Goal: Task Accomplishment & Management: Use online tool/utility

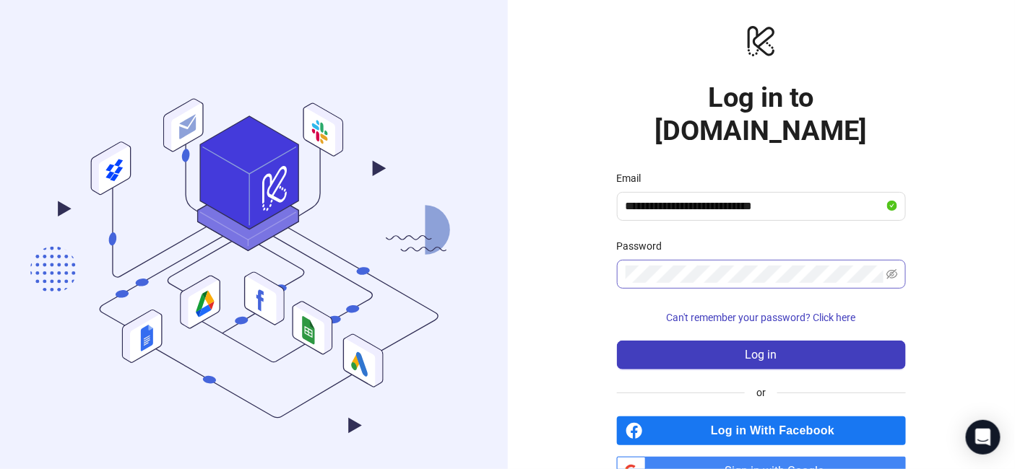
type input "**********"
click at [617, 341] on button "Log in" at bounding box center [761, 355] width 289 height 29
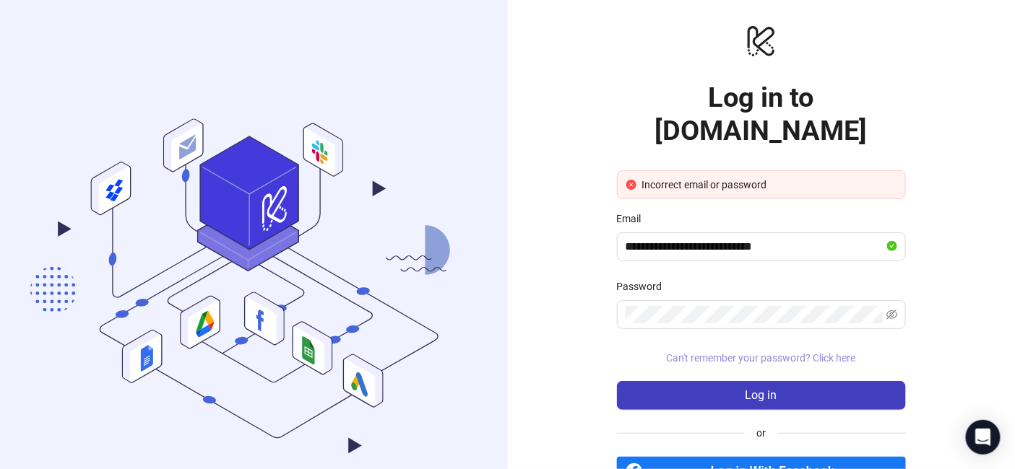
click at [804, 352] on span "Can't remember your password? Click here" at bounding box center [761, 358] width 189 height 12
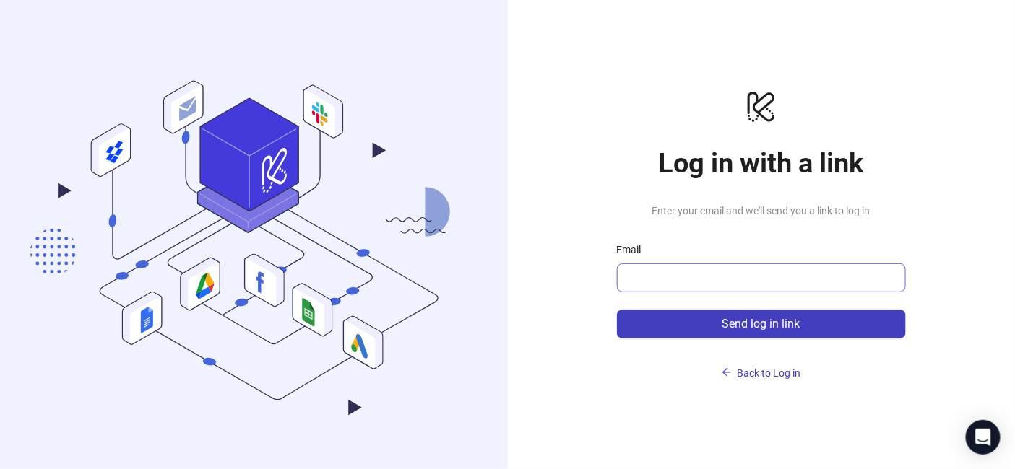
click at [758, 267] on span at bounding box center [761, 278] width 289 height 29
type input "**********"
click at [617, 310] on button "Send log in link" at bounding box center [761, 324] width 289 height 29
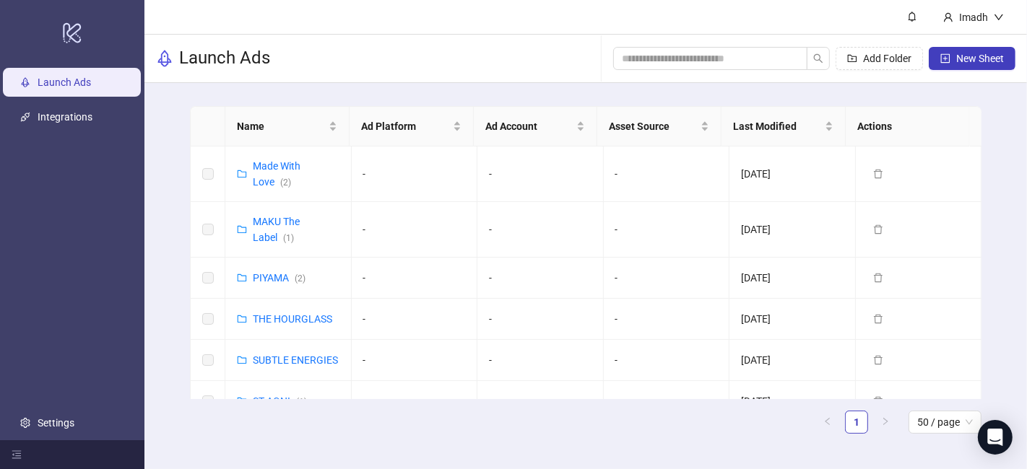
click at [495, 52] on div "Launch Ads Add Folder New Sheet" at bounding box center [585, 59] width 883 height 48
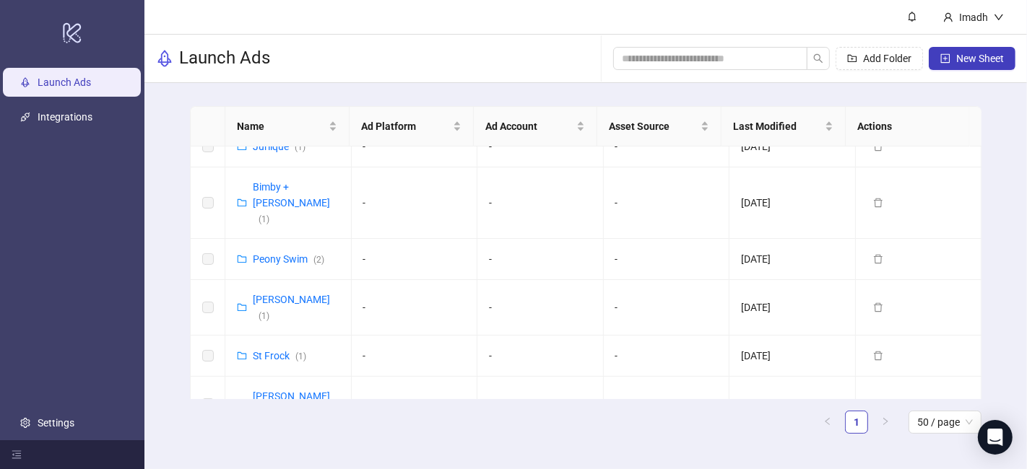
scroll to position [1110, 0]
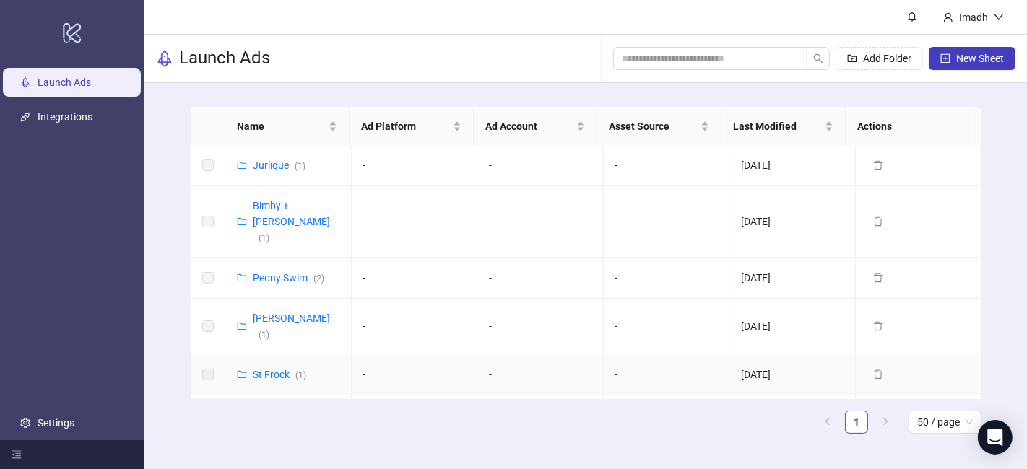
click at [270, 369] on link "St Frock ( 1 )" at bounding box center [279, 375] width 53 height 12
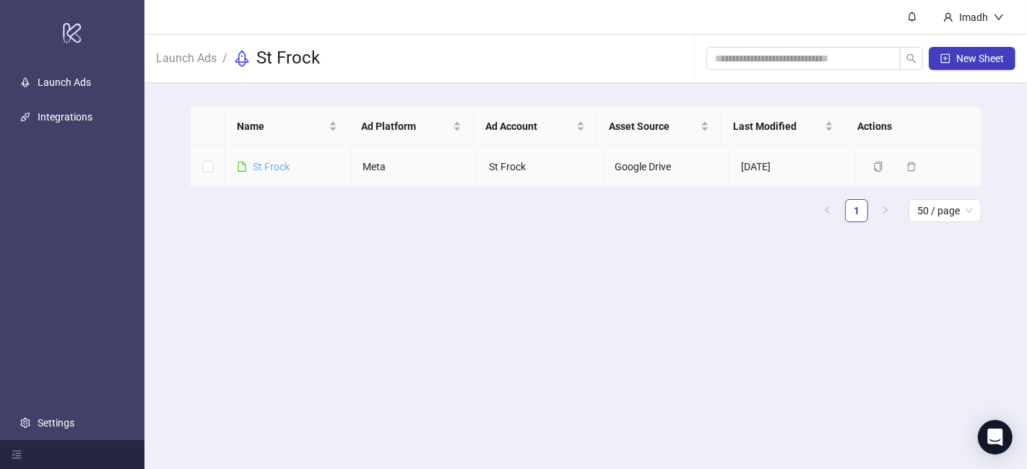
click at [273, 163] on link "St Frock" at bounding box center [271, 167] width 37 height 12
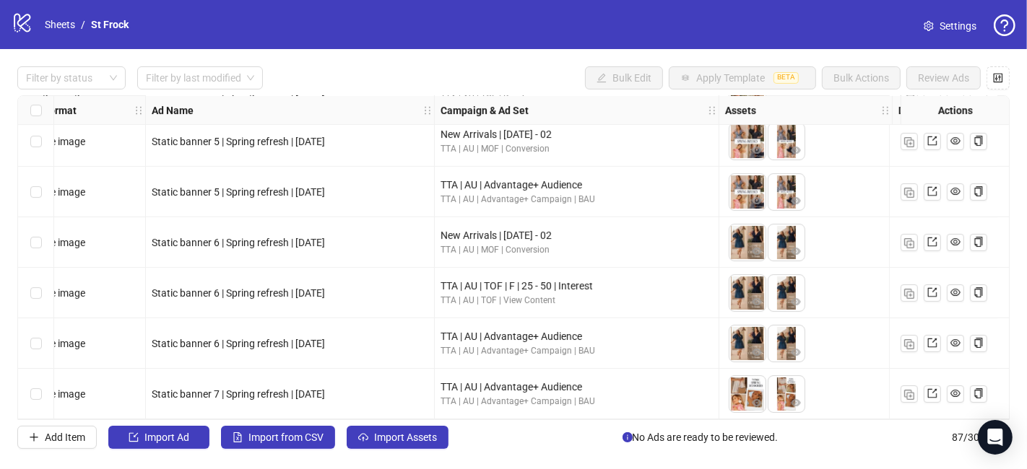
scroll to position [4108, 0]
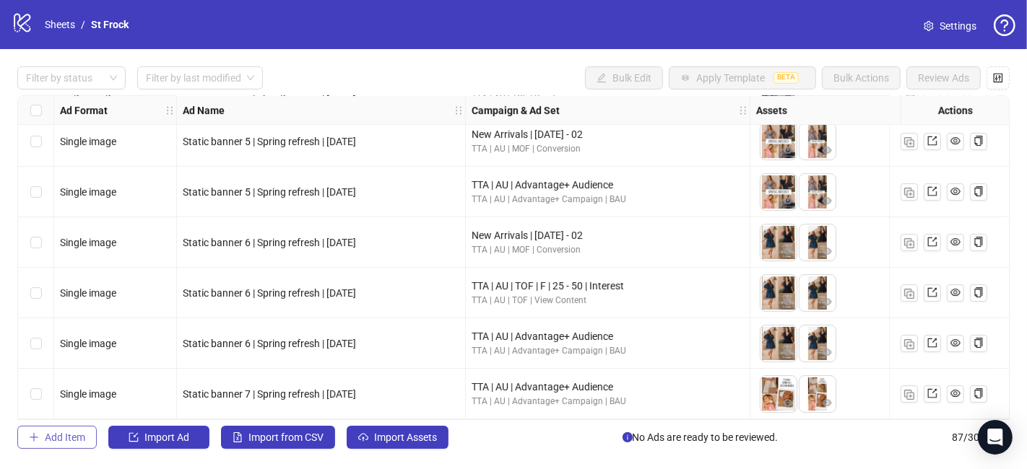
click at [52, 443] on span "Add Item" at bounding box center [65, 438] width 40 height 12
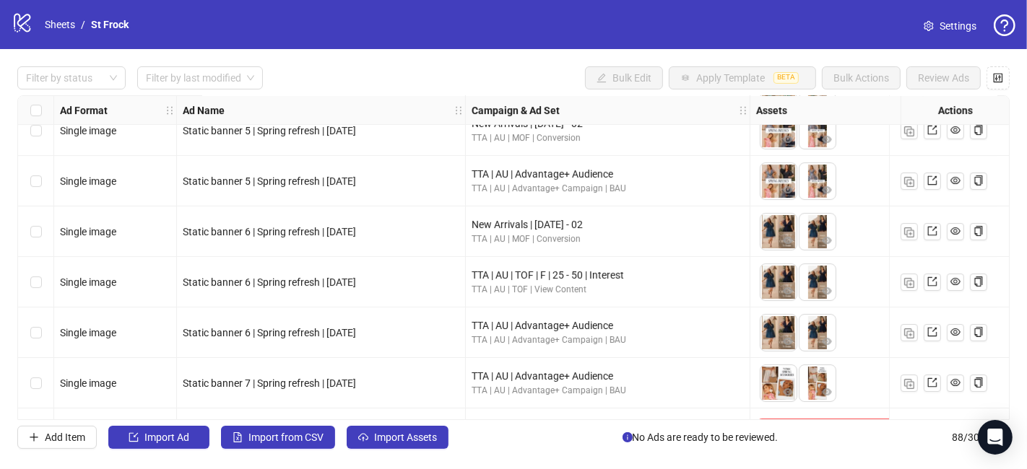
scroll to position [4159, 0]
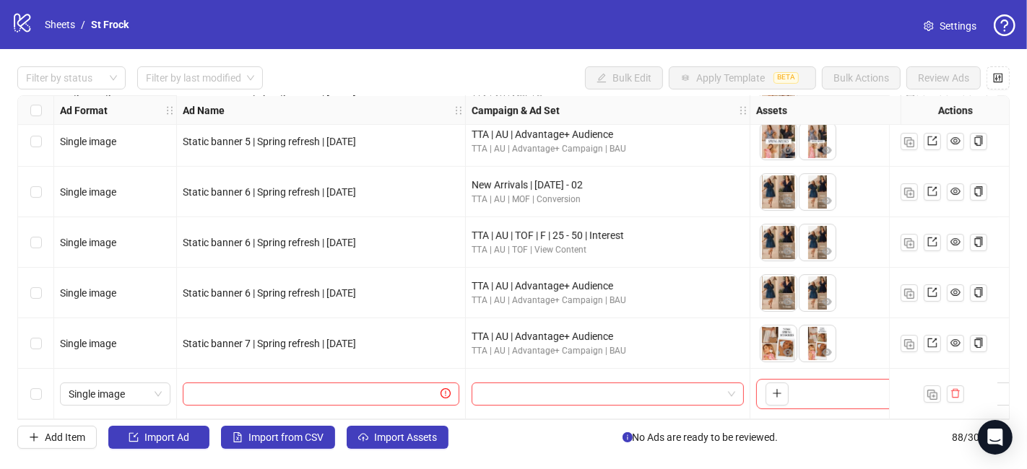
click at [144, 391] on span "Single image" at bounding box center [115, 395] width 93 height 22
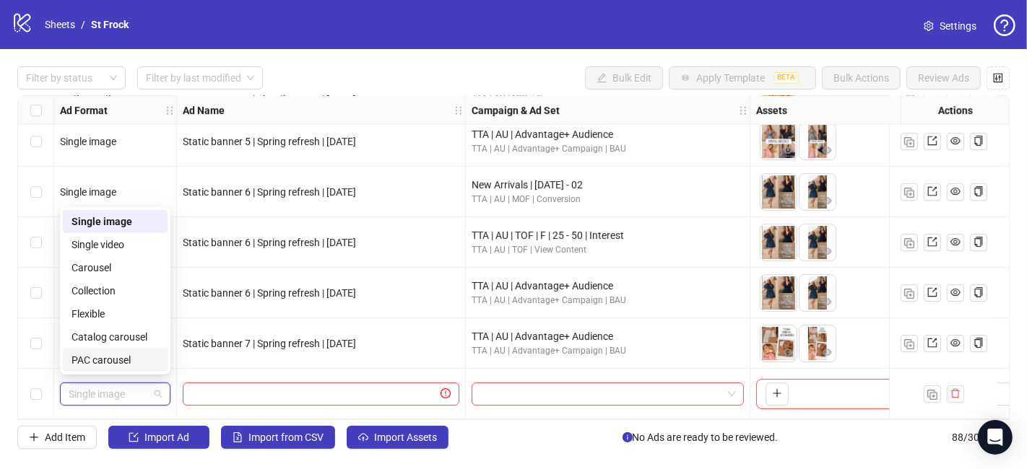
click at [138, 355] on div "PAC carousel" at bounding box center [115, 360] width 87 height 16
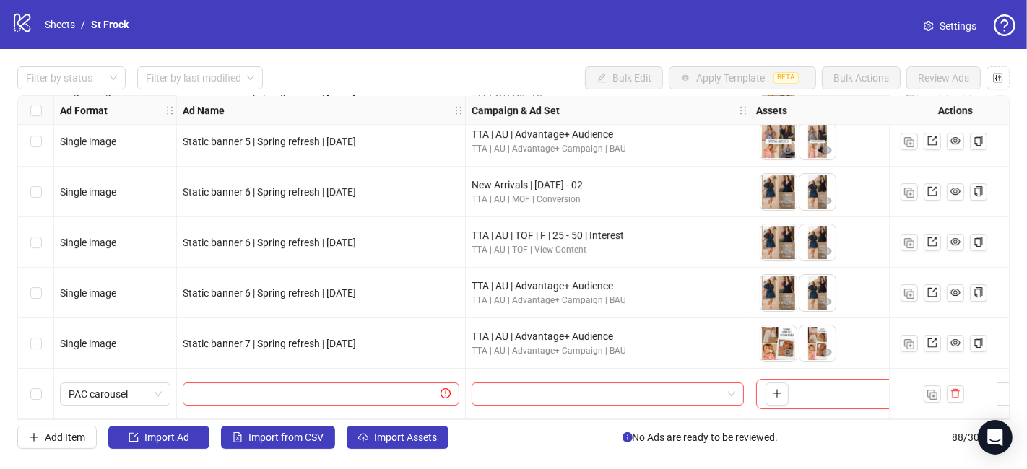
scroll to position [4159, 340]
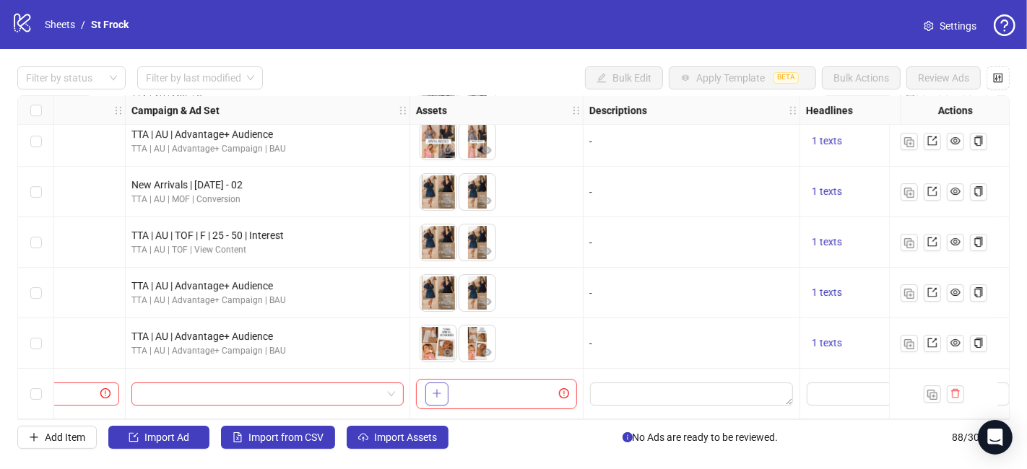
click at [437, 389] on icon "plus" at bounding box center [437, 394] width 10 height 10
click at [956, 389] on icon "delete" at bounding box center [955, 393] width 9 height 9
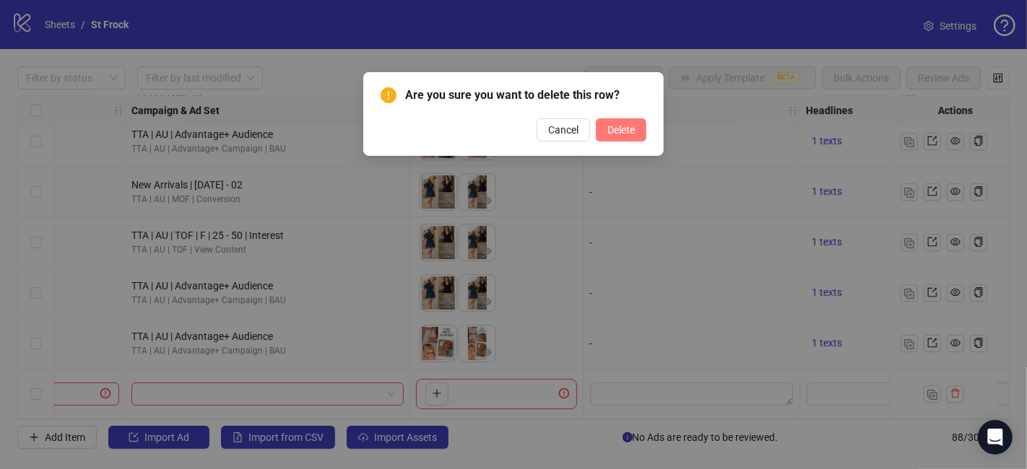
click at [618, 128] on span "Delete" at bounding box center [620, 130] width 27 height 12
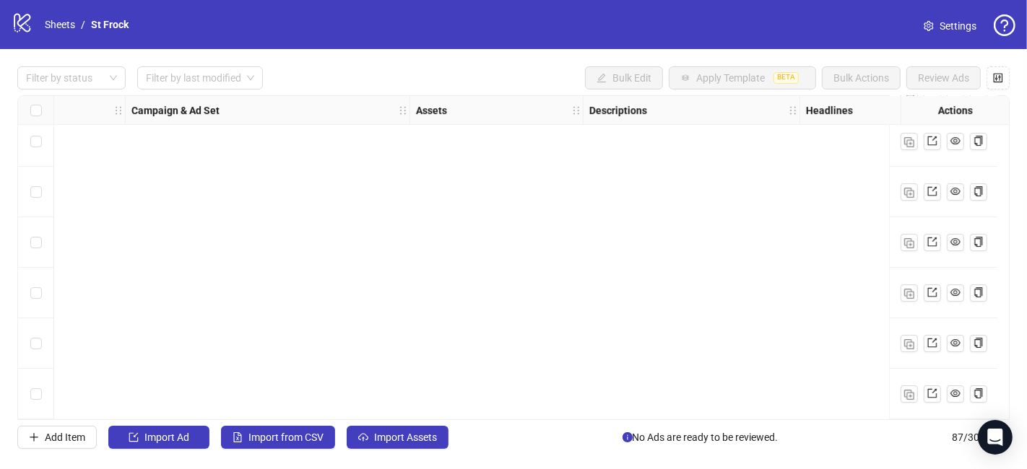
scroll to position [2905, 340]
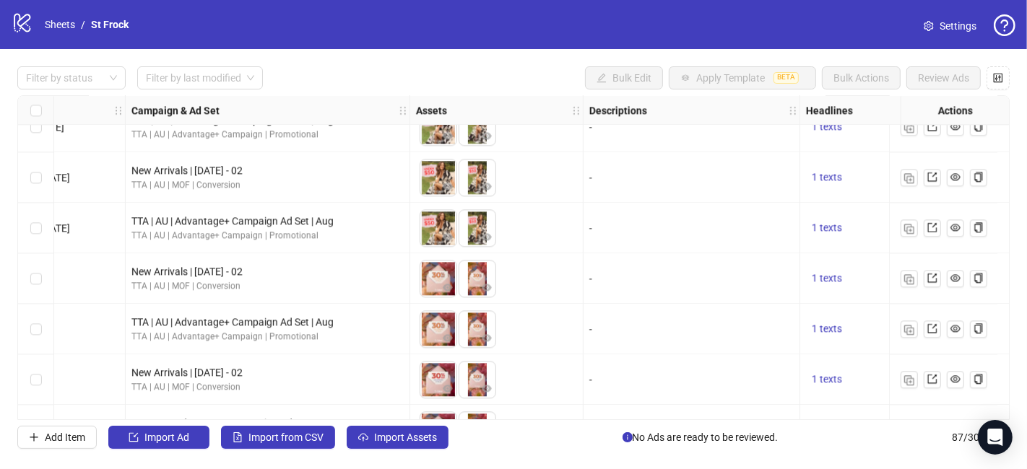
click at [209, 109] on strong "Campaign & Ad Set" at bounding box center [175, 111] width 88 height 16
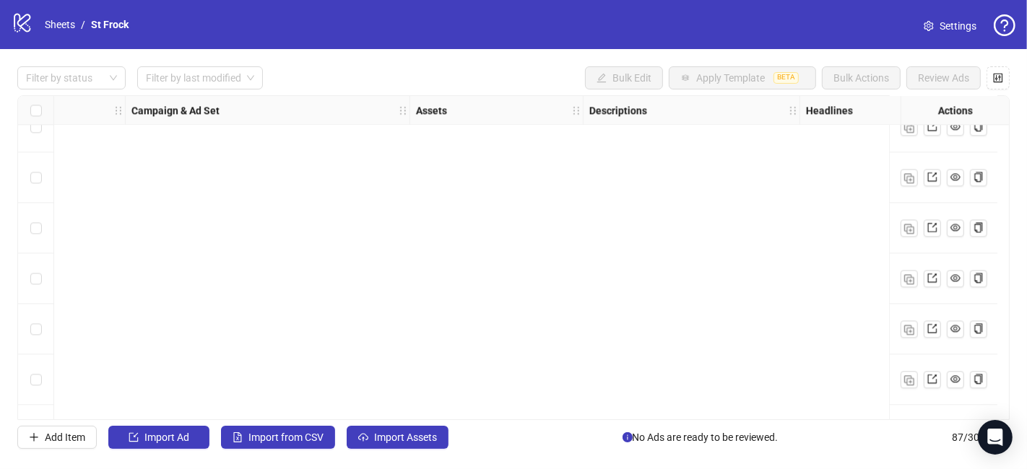
scroll to position [4108, 340]
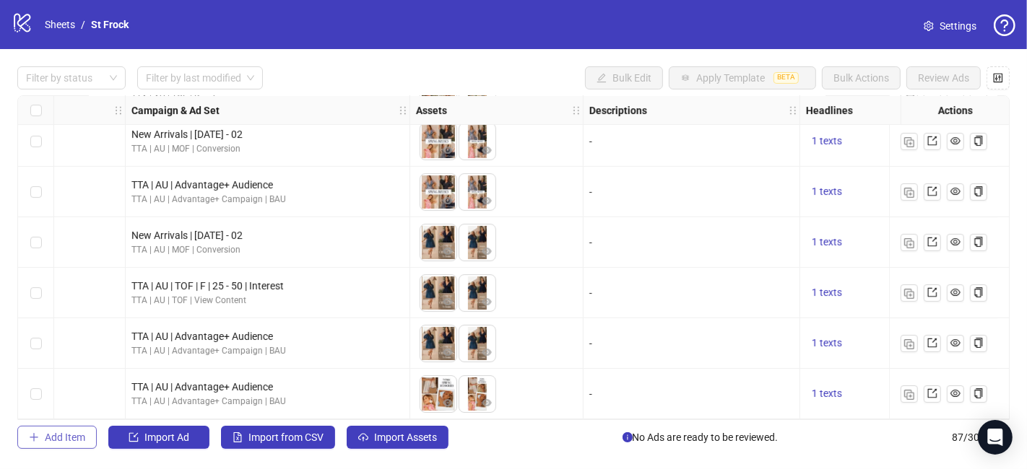
click at [60, 442] on span "Add Item" at bounding box center [65, 438] width 40 height 12
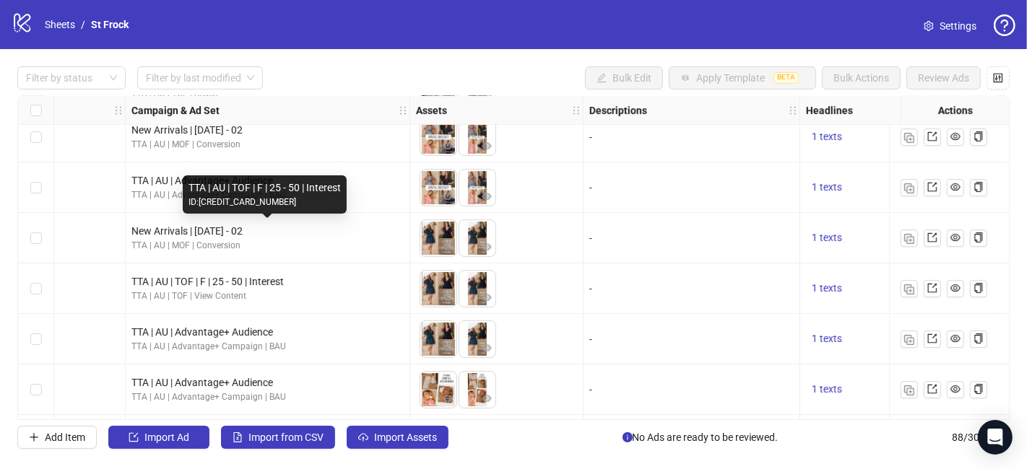
scroll to position [4159, 340]
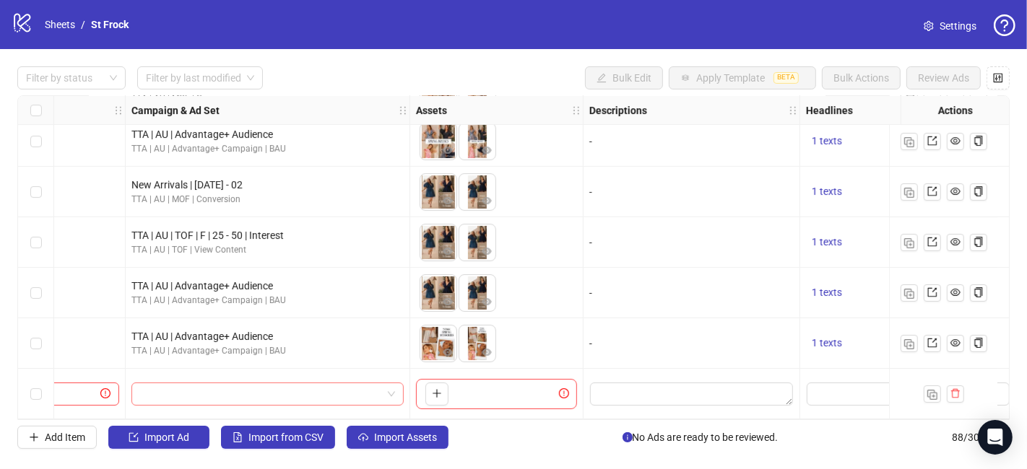
click at [389, 387] on span at bounding box center [267, 395] width 255 height 22
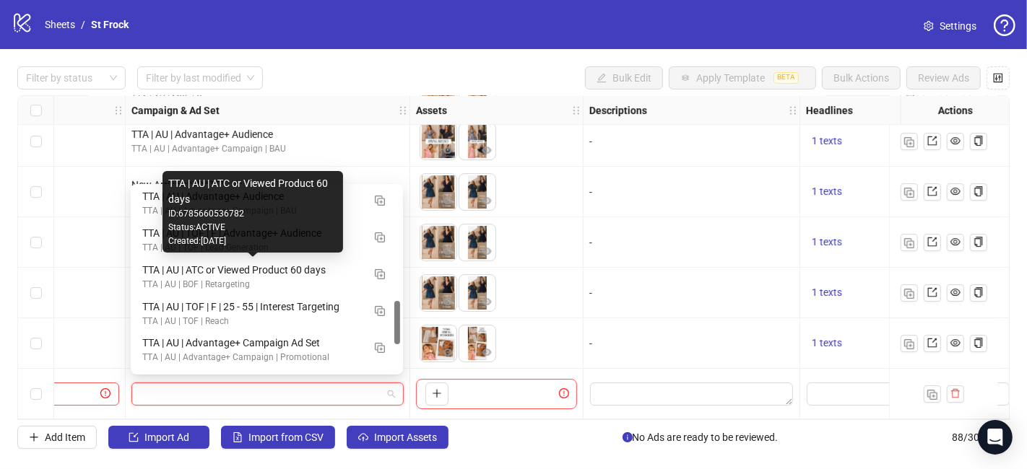
scroll to position [561, 0]
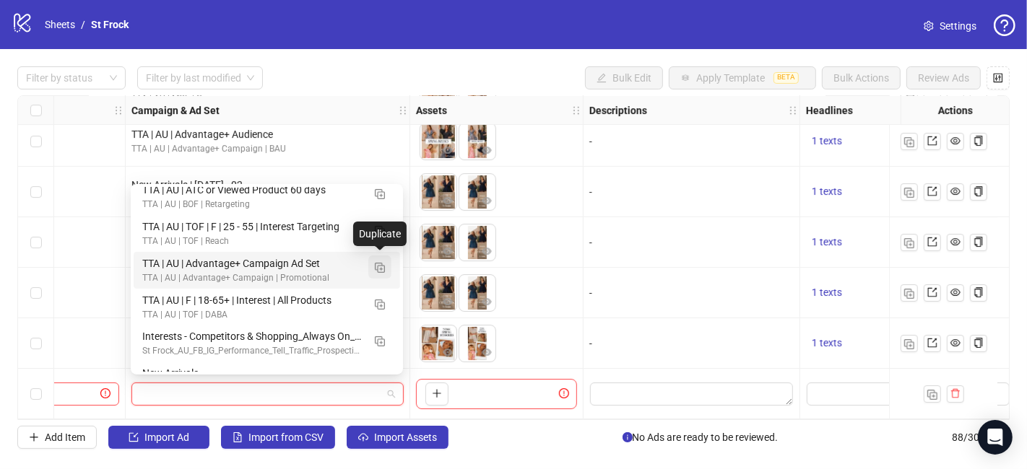
click at [384, 265] on img "button" at bounding box center [380, 268] width 10 height 10
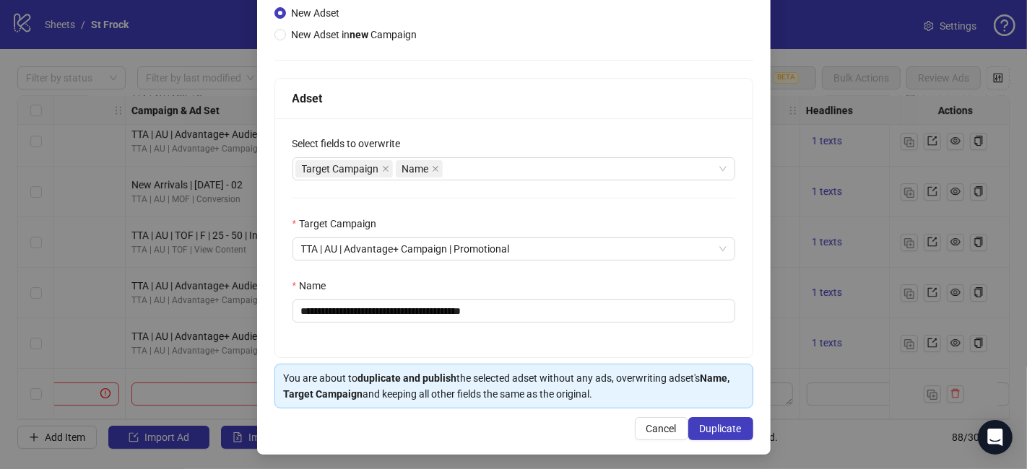
scroll to position [161, 0]
click at [661, 429] on span "Cancel" at bounding box center [661, 429] width 30 height 12
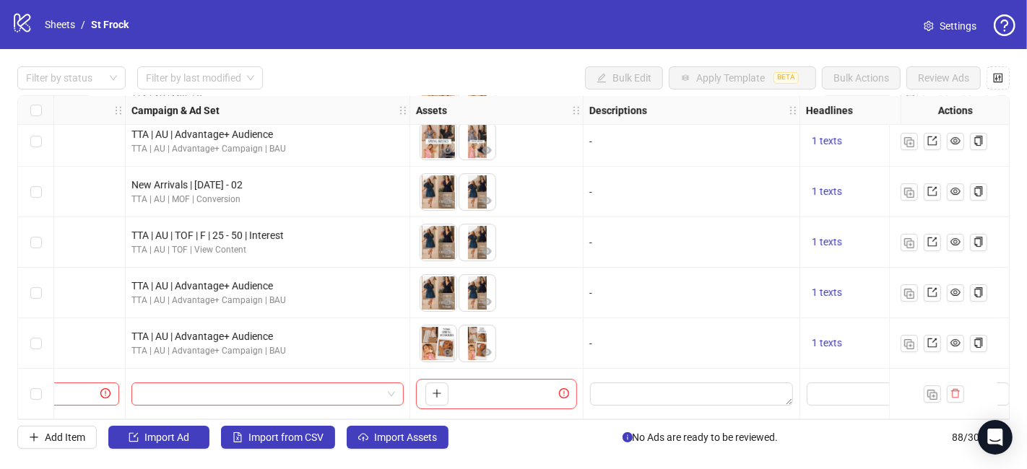
click at [425, 15] on div "logo/logo-mobile Sheets / St Frock Settings" at bounding box center [514, 25] width 1004 height 26
click at [955, 391] on icon "delete" at bounding box center [956, 394] width 10 height 10
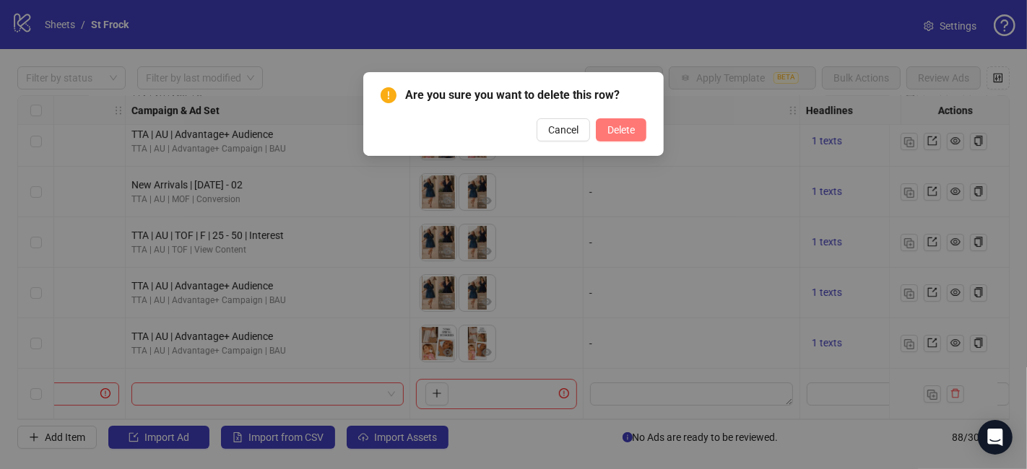
click at [621, 131] on span "Delete" at bounding box center [620, 130] width 27 height 12
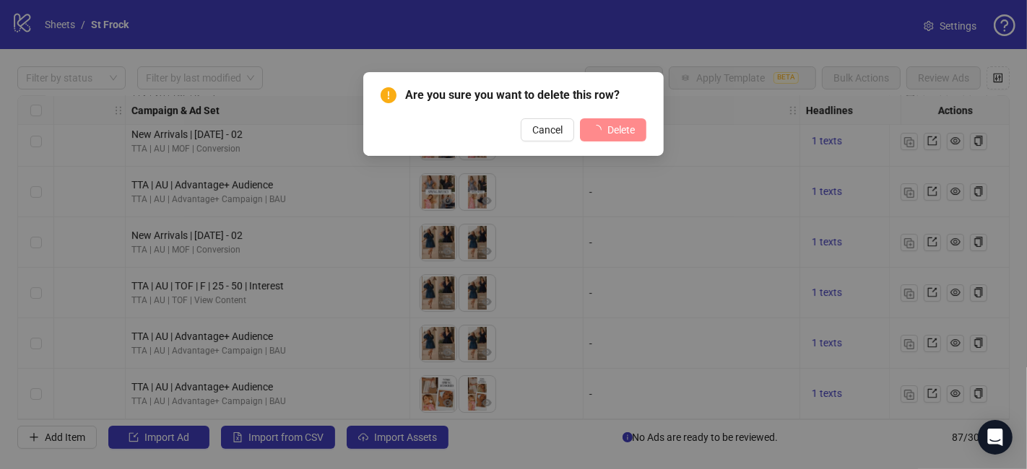
scroll to position [4108, 340]
